Goal: Transaction & Acquisition: Book appointment/travel/reservation

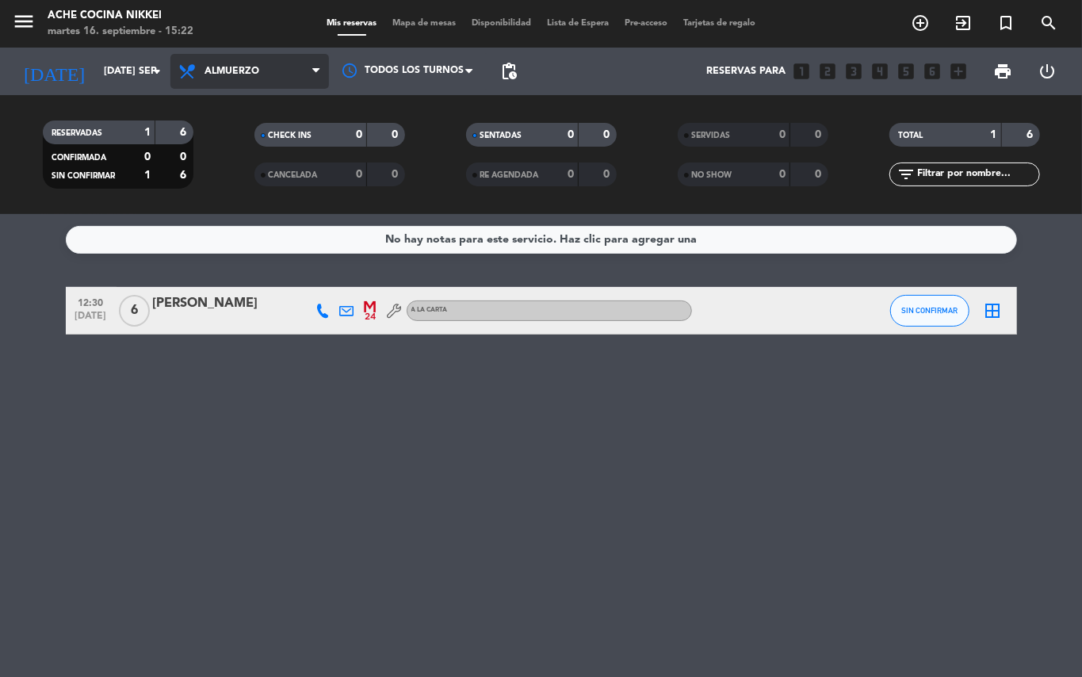
click at [222, 61] on span "Almuerzo" at bounding box center [249, 71] width 159 height 35
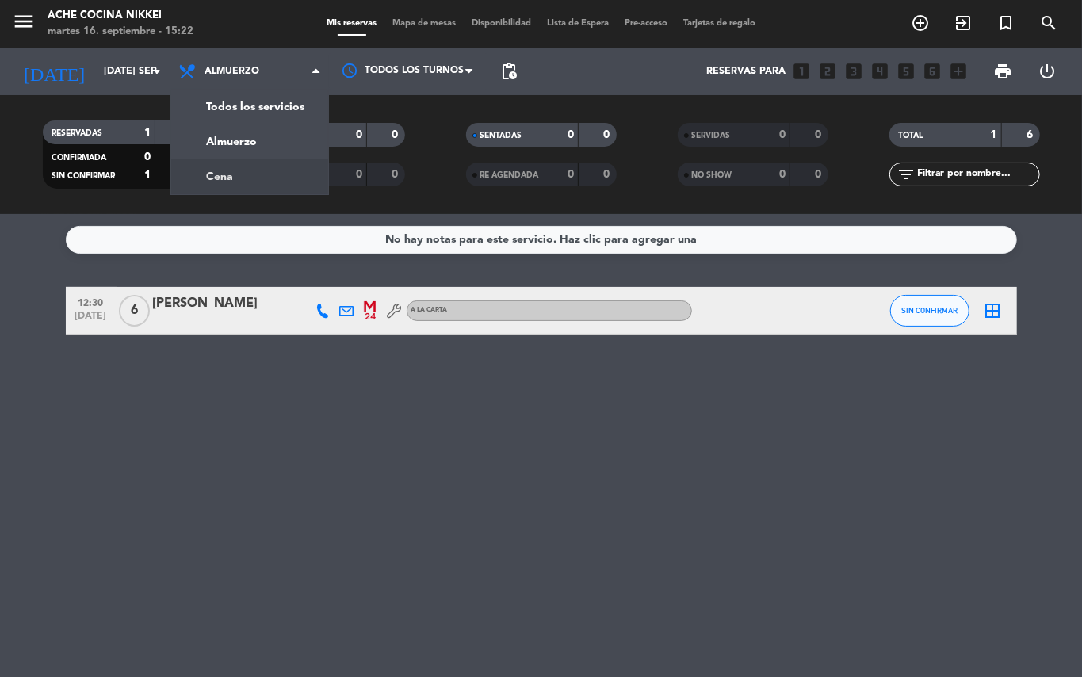
click at [235, 174] on div "menu Ache Cocina Nikkei martes 16. septiembre - 15:22 Mis reservas Mapa de mesa…" at bounding box center [541, 107] width 1082 height 214
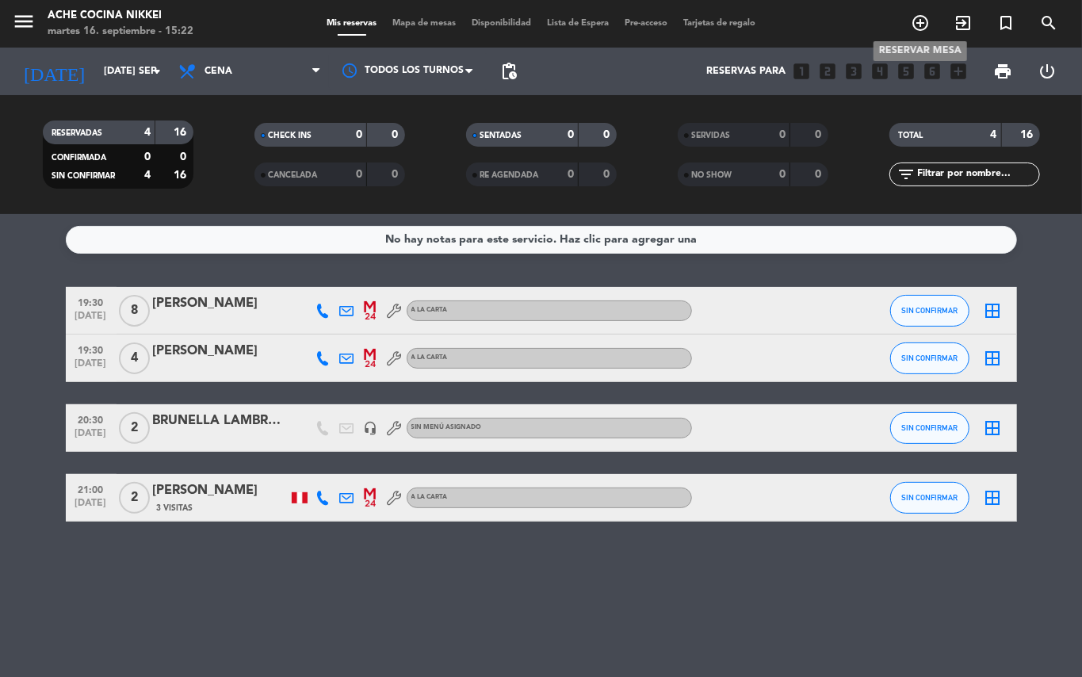
click at [923, 19] on icon "add_circle_outline" at bounding box center [920, 22] width 19 height 19
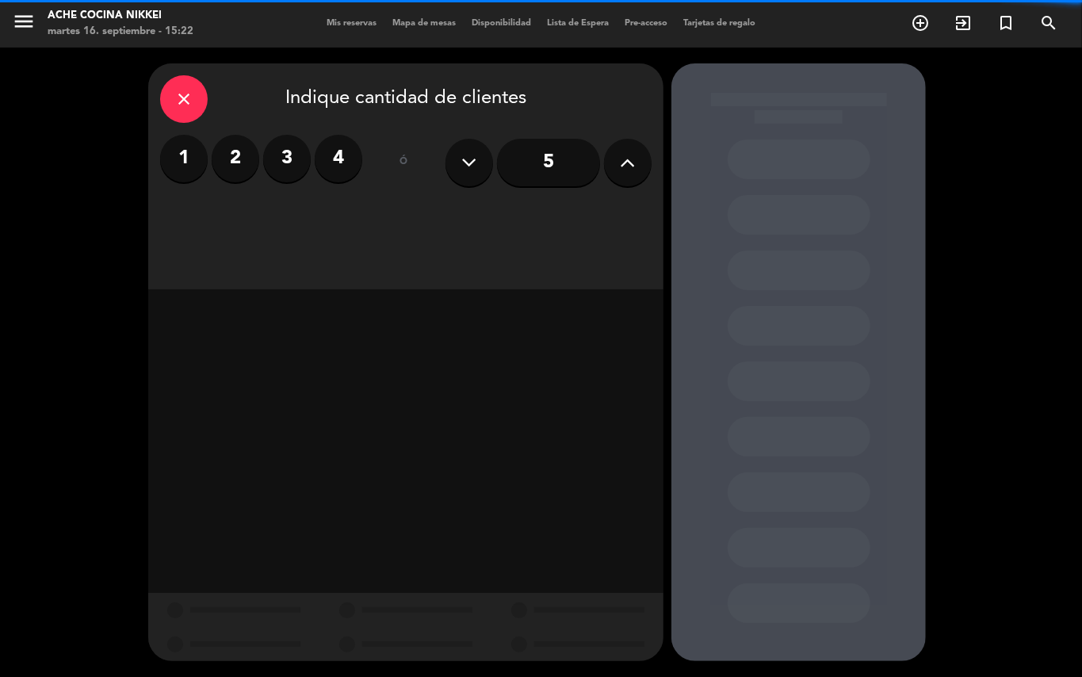
click at [320, 157] on label "4" at bounding box center [339, 159] width 48 height 48
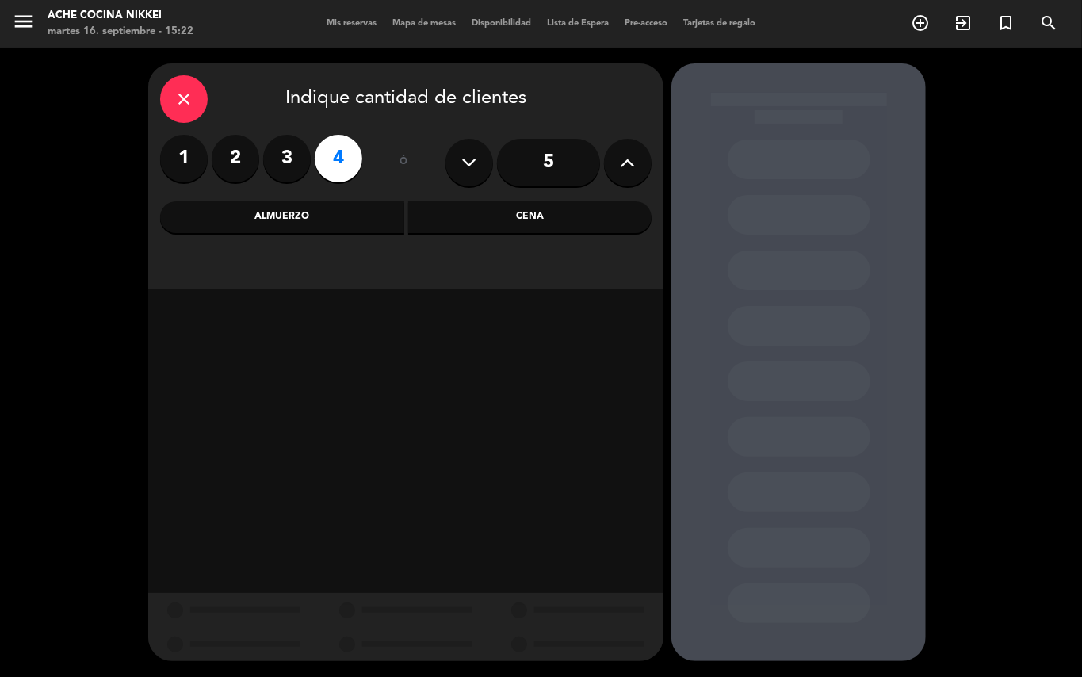
click at [309, 217] on div "Almuerzo" at bounding box center [282, 217] width 244 height 32
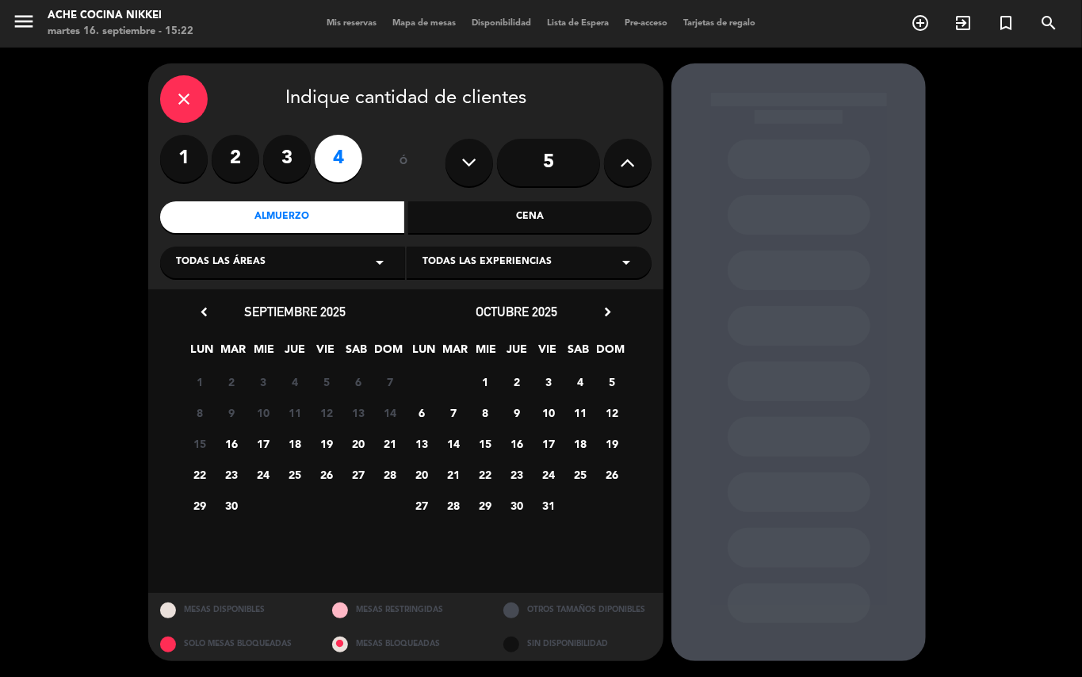
click at [260, 444] on span "17" at bounding box center [264, 444] width 26 height 26
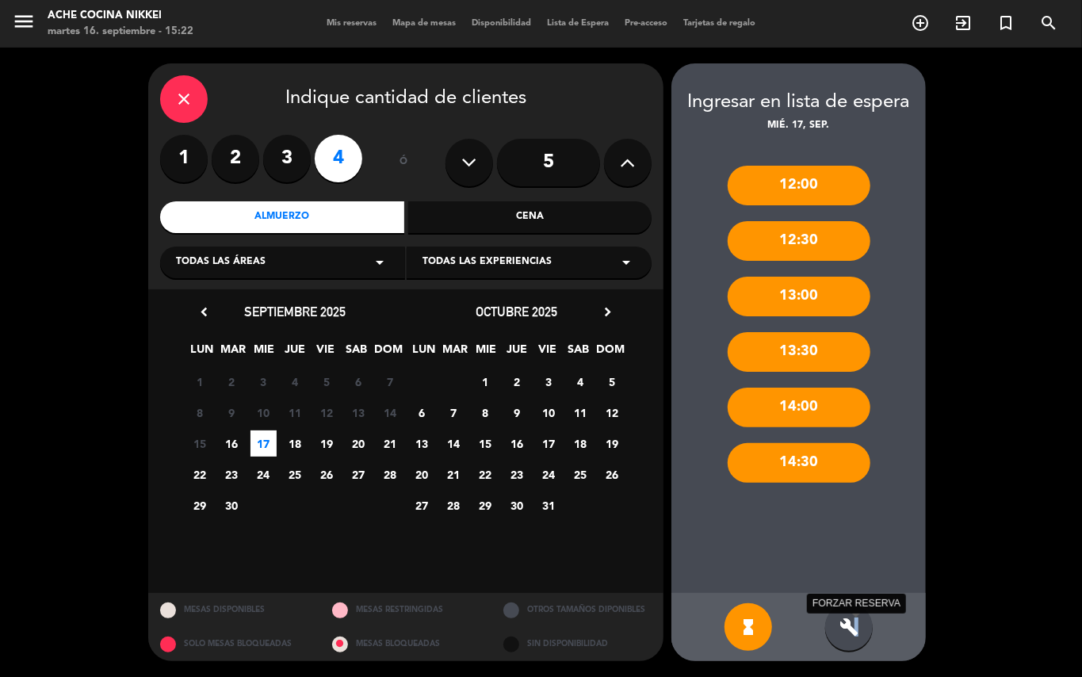
drag, startPoint x: 857, startPoint y: 626, endPoint x: 860, endPoint y: 607, distance: 20.0
click at [855, 625] on icon "build" at bounding box center [849, 627] width 19 height 19
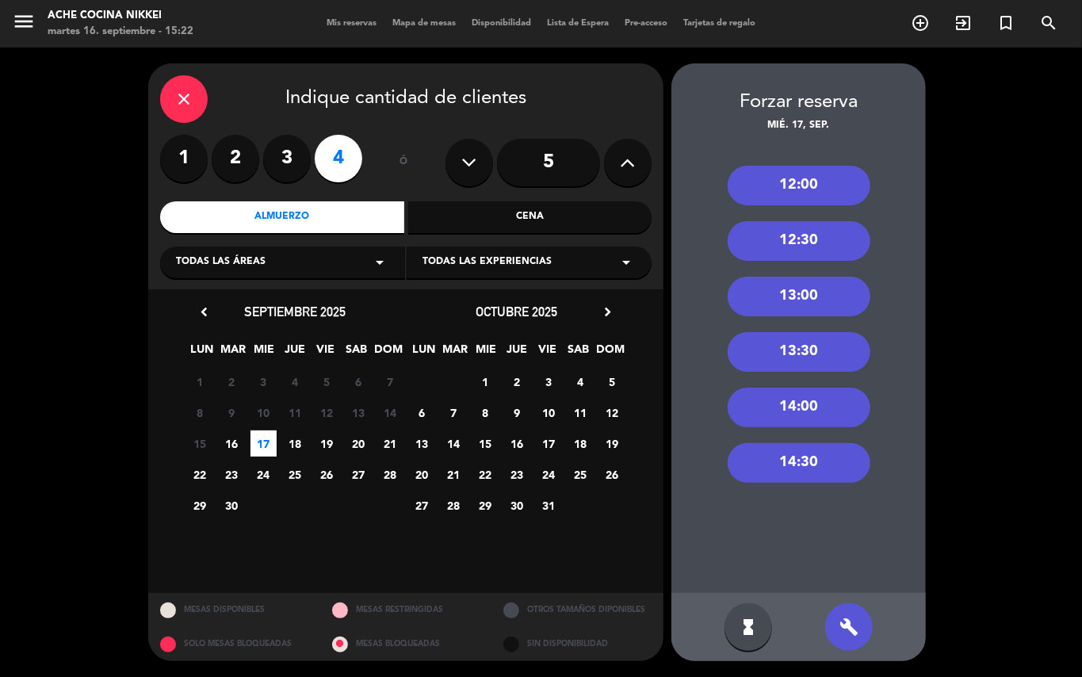
drag, startPoint x: 813, startPoint y: 299, endPoint x: 598, endPoint y: 266, distance: 217.3
click at [813, 297] on div "13:00" at bounding box center [799, 297] width 143 height 40
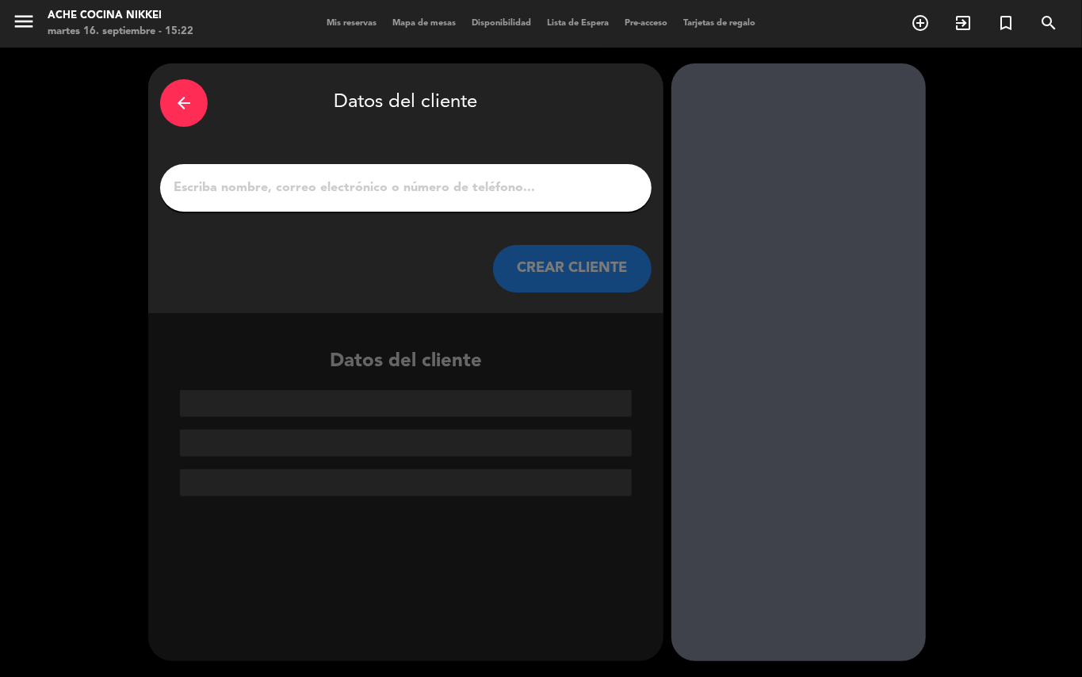
click at [238, 184] on input "1" at bounding box center [406, 188] width 468 height 22
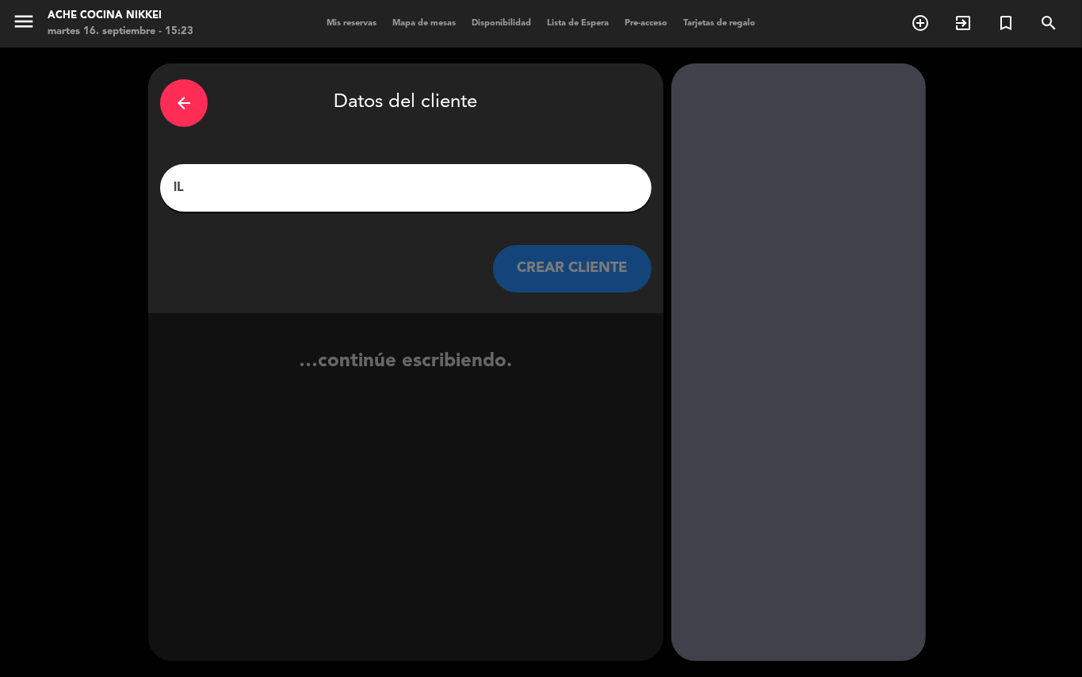
type input "l"
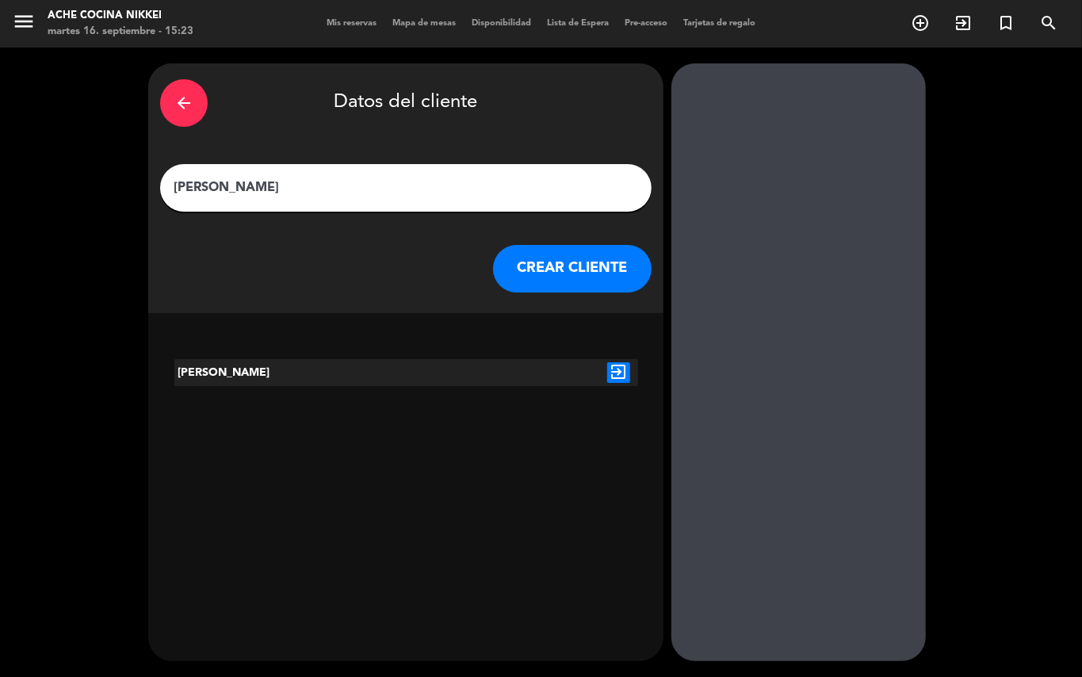
type input "[PERSON_NAME]"
click at [613, 371] on icon "exit_to_app" at bounding box center [618, 372] width 23 height 21
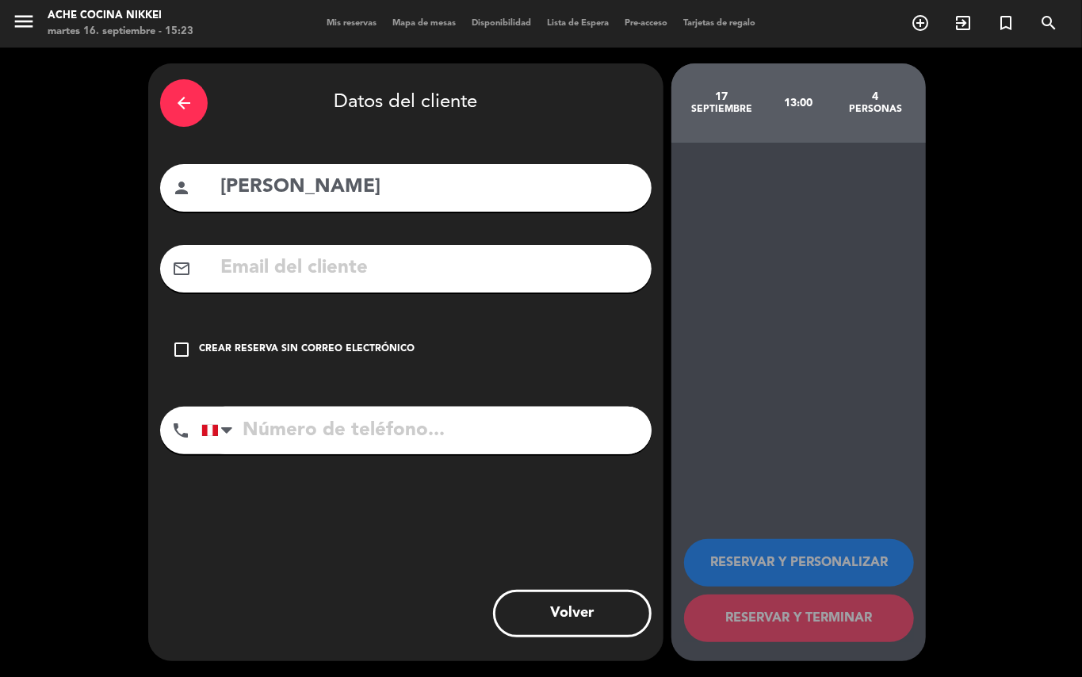
drag, startPoint x: 190, startPoint y: 344, endPoint x: 206, endPoint y: 373, distance: 32.7
click at [188, 346] on icon "check_box_outline_blank" at bounding box center [181, 349] width 19 height 19
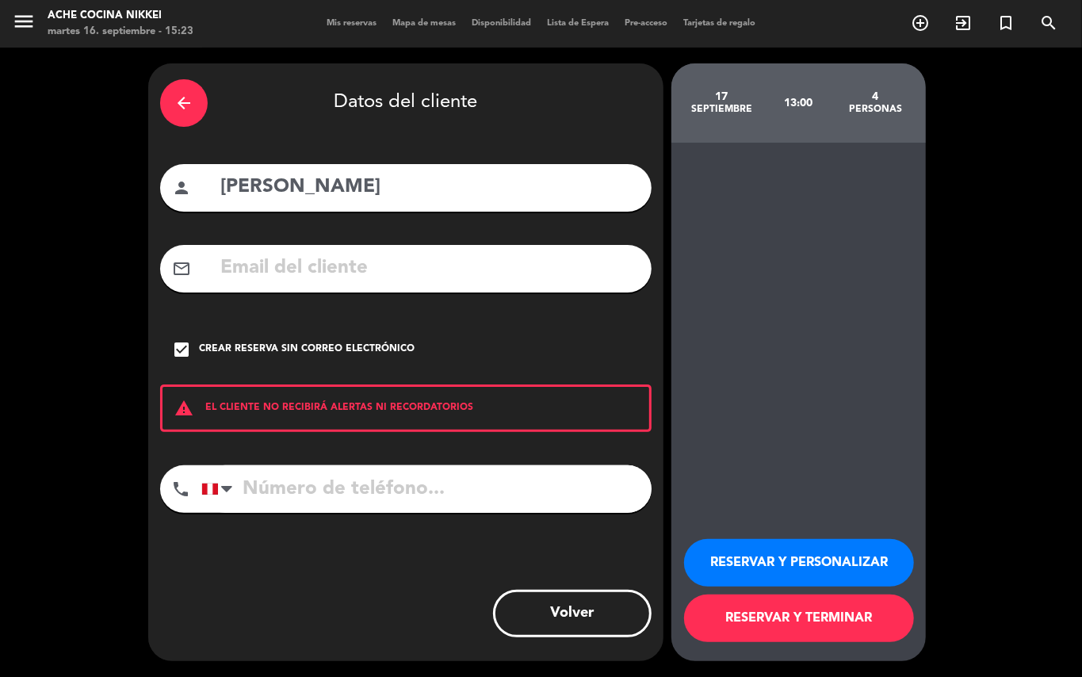
click at [791, 544] on button "RESERVAR Y PERSONALIZAR" at bounding box center [799, 563] width 230 height 48
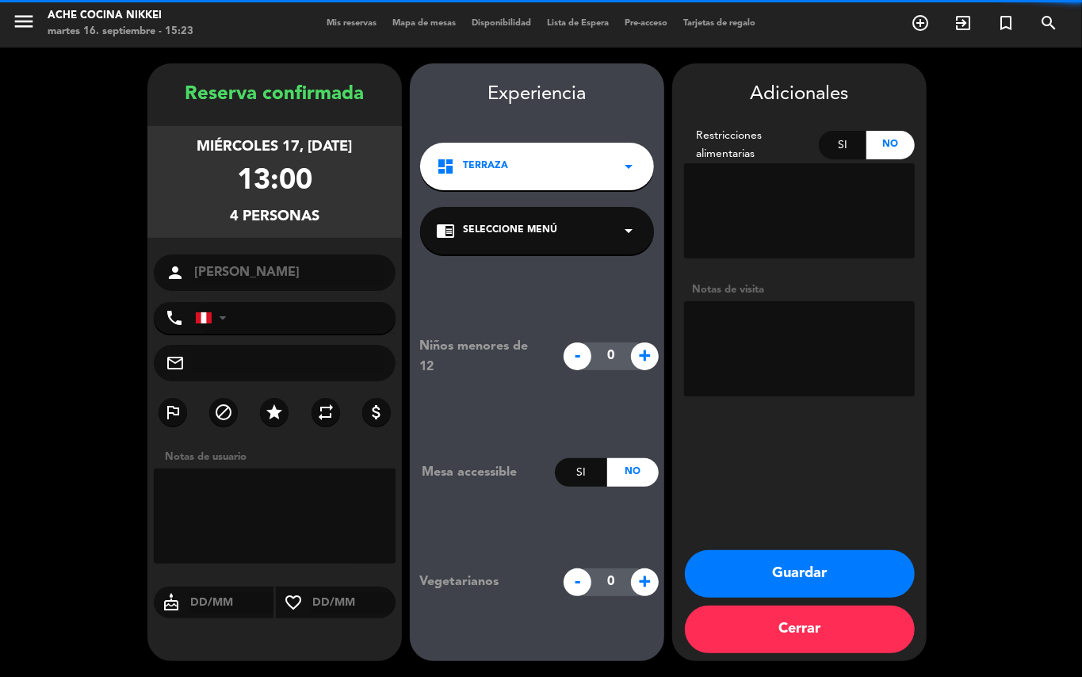
click at [761, 368] on textarea at bounding box center [799, 348] width 231 height 95
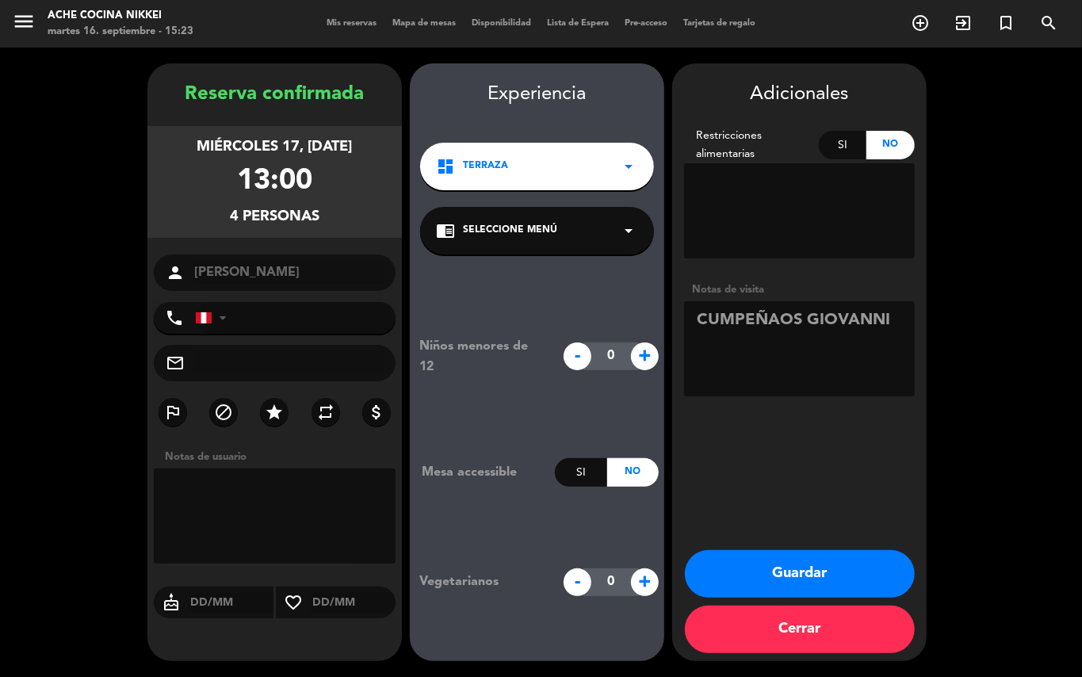
type textarea "CUMPEÑAOS GIOVANNI"
click at [825, 575] on button "Guardar" at bounding box center [800, 574] width 230 height 48
